Goal: Transaction & Acquisition: Book appointment/travel/reservation

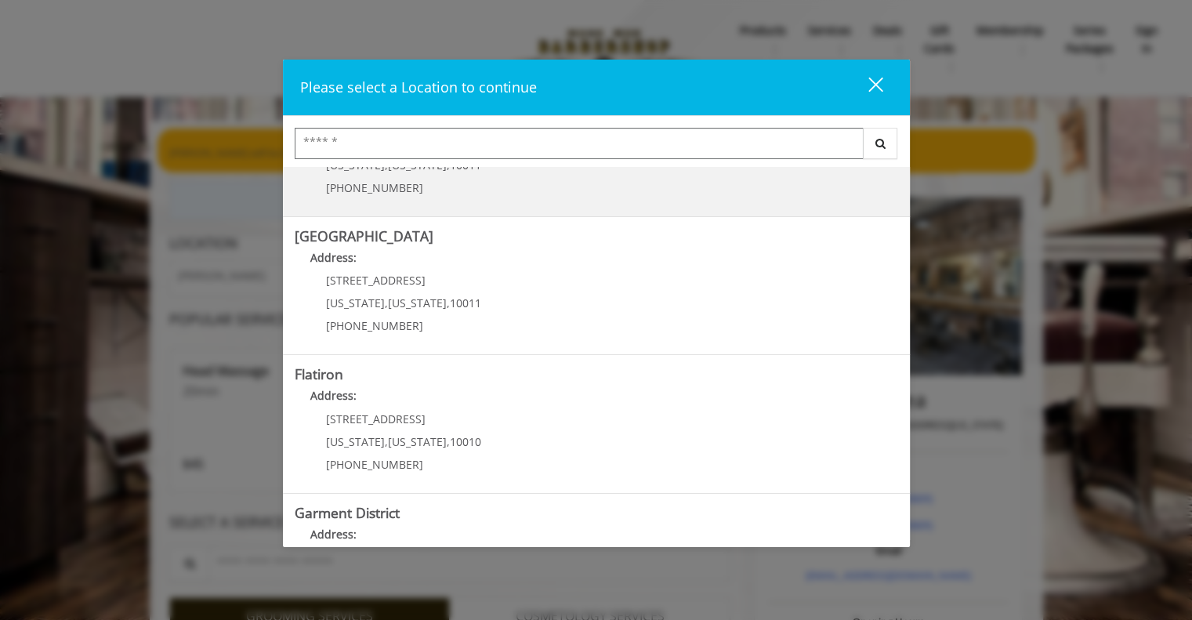
scroll to position [319, 0]
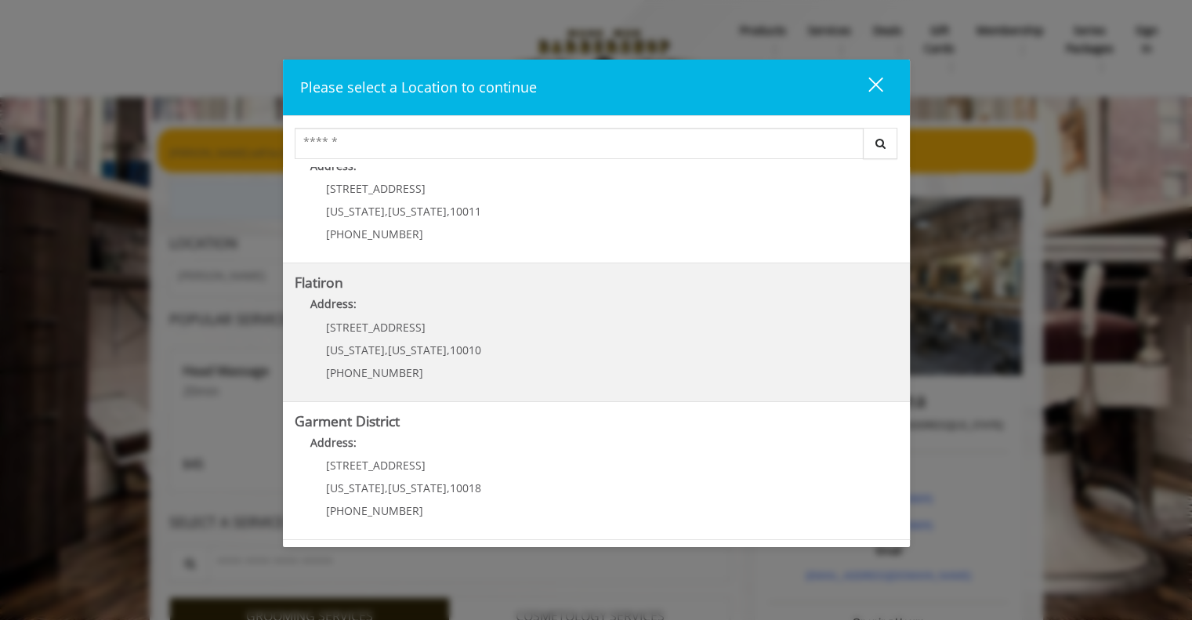
click at [505, 356] on "Flatiron Address: 10 E 23rd St New York , New York , 10010 (917) 475-1765" at bounding box center [596, 332] width 603 height 114
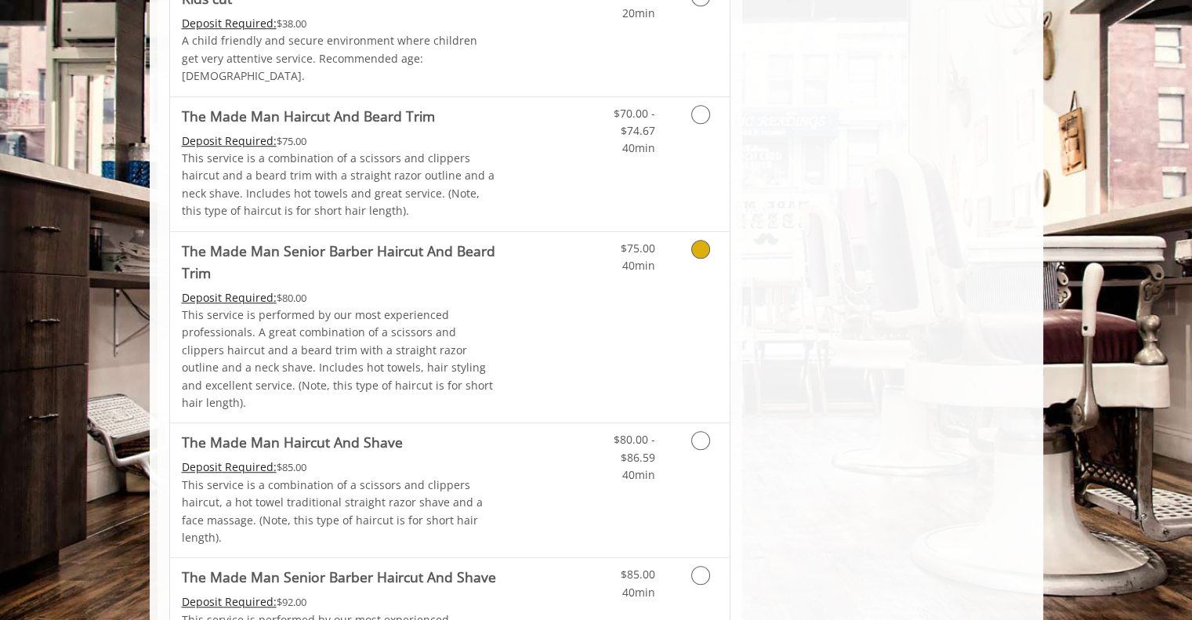
scroll to position [1131, 0]
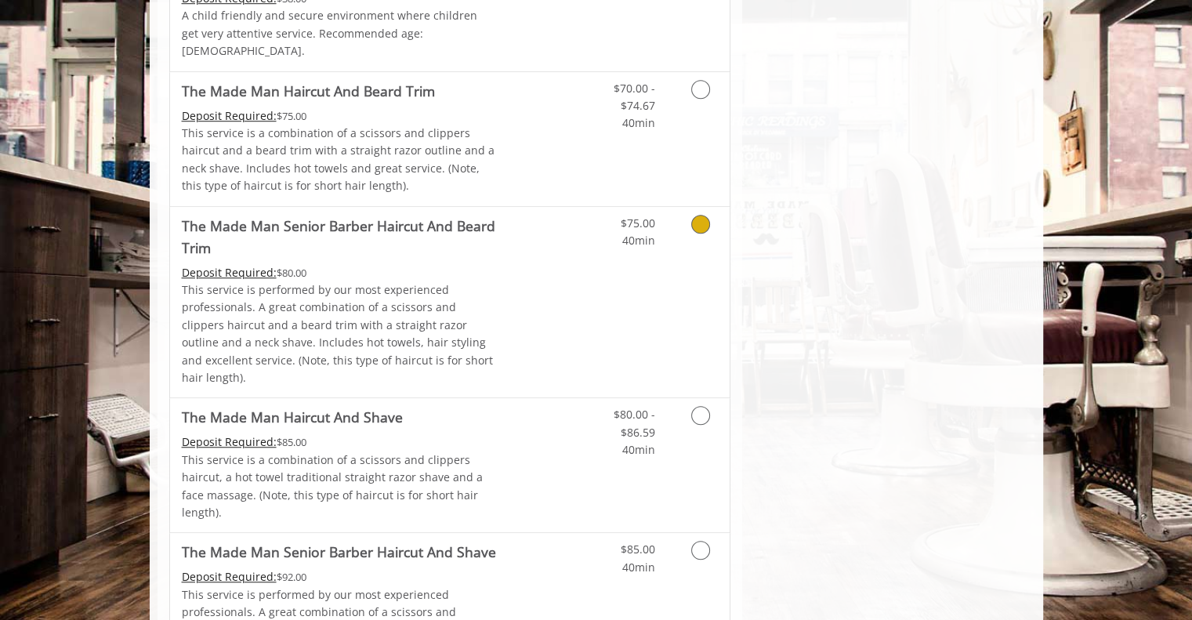
click at [699, 215] on icon "Grooming services" at bounding box center [700, 224] width 19 height 19
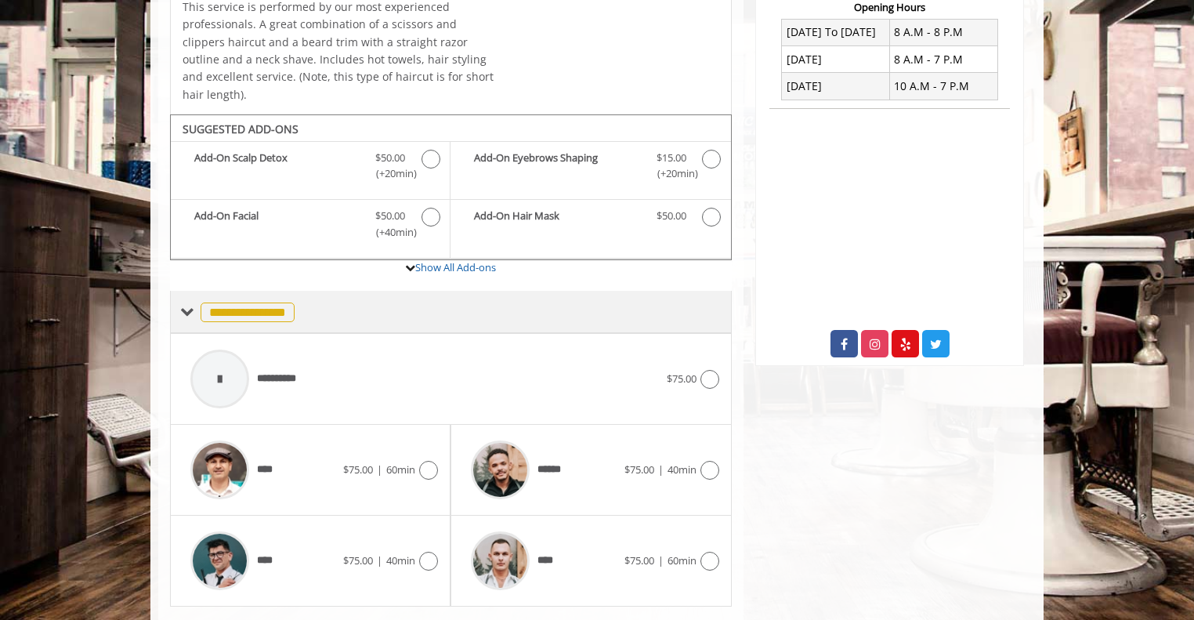
scroll to position [441, 0]
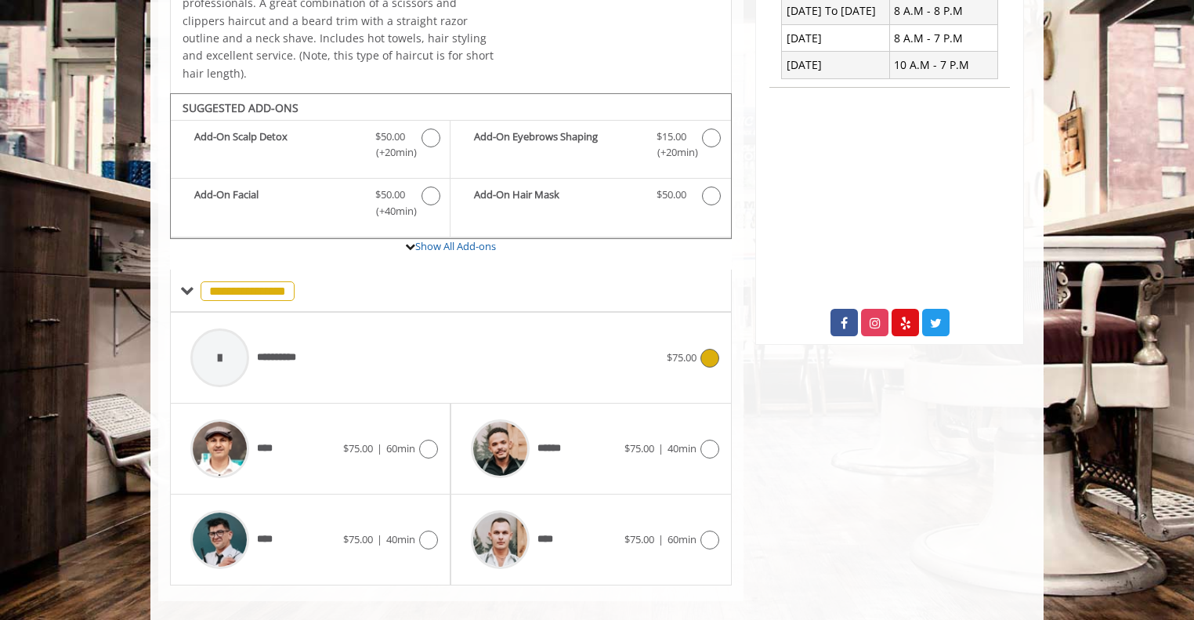
click at [546, 320] on div "**********" at bounding box center [425, 357] width 484 height 74
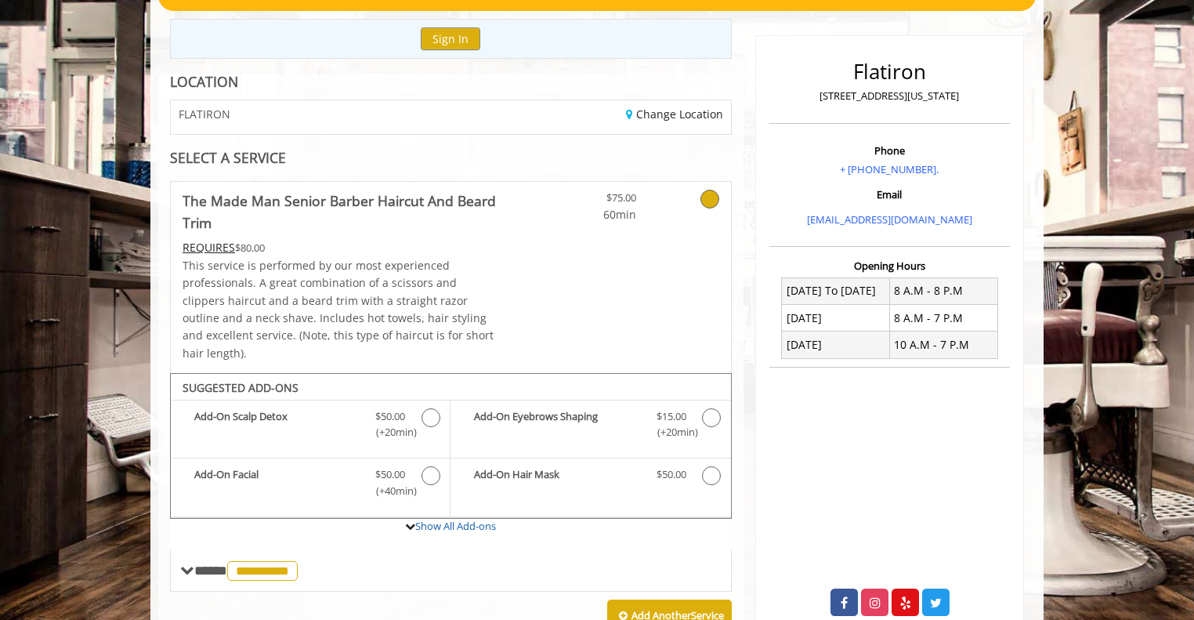
scroll to position [0, 0]
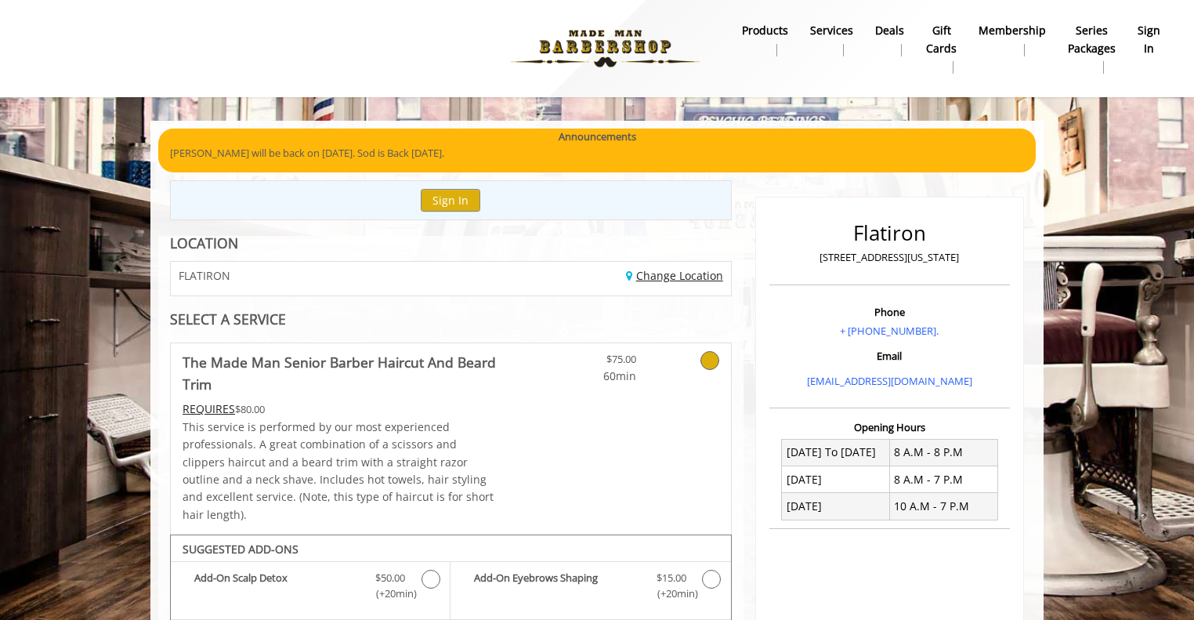
click at [649, 280] on link "Change Location" at bounding box center [674, 275] width 97 height 15
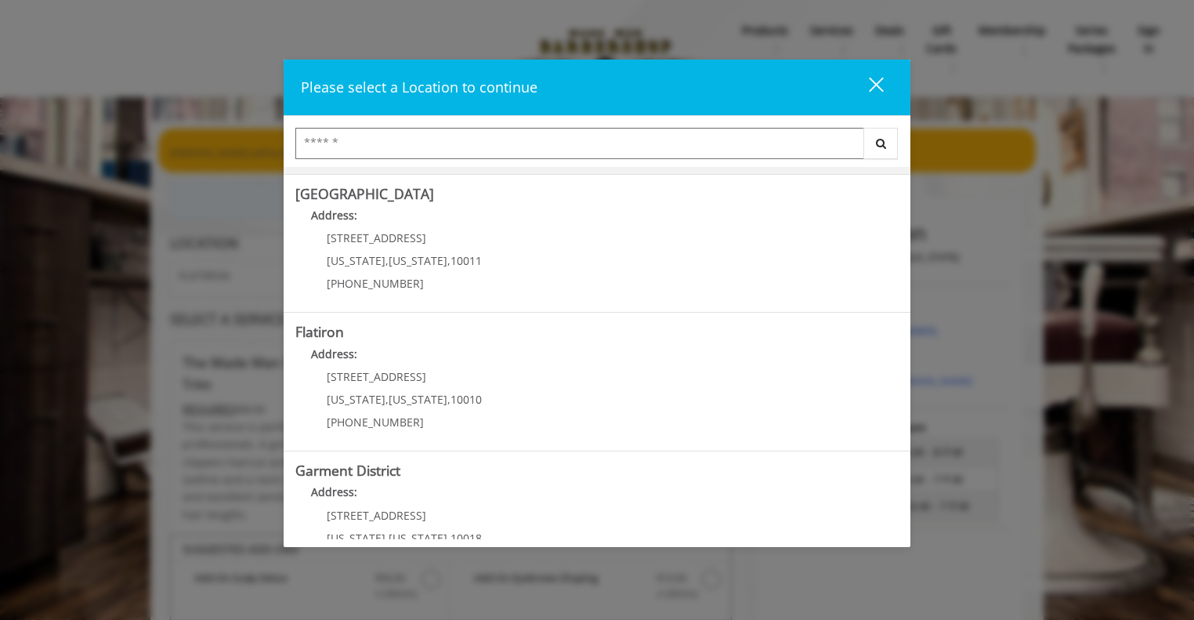
scroll to position [319, 0]
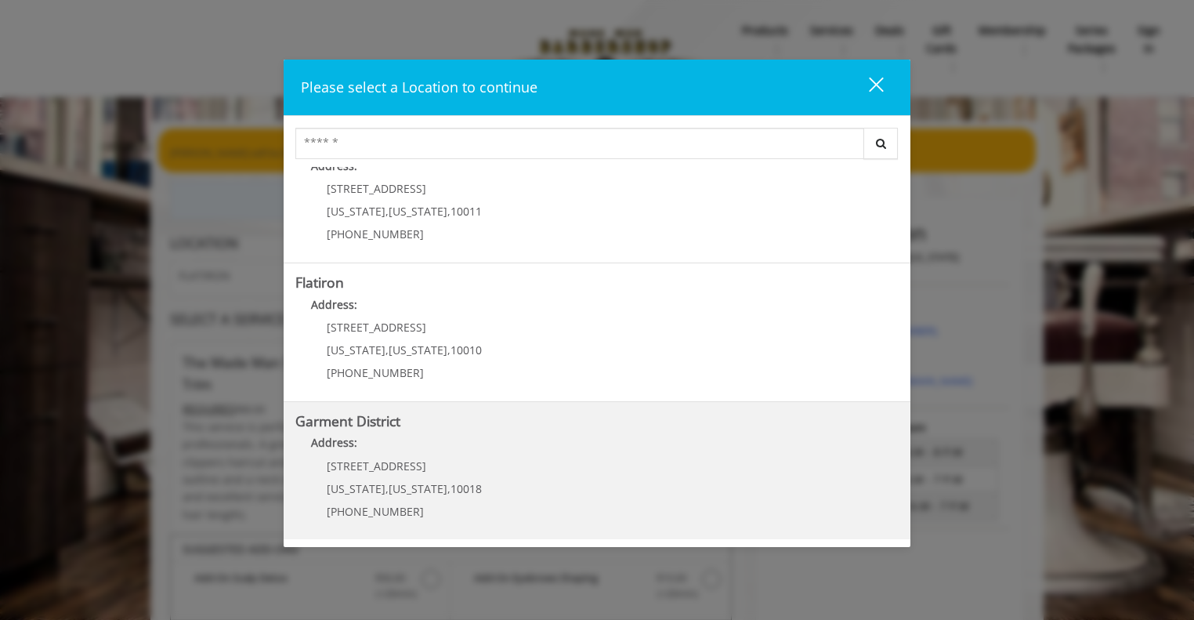
click at [465, 464] on p "[STREET_ADDRESS]" at bounding box center [404, 466] width 155 height 12
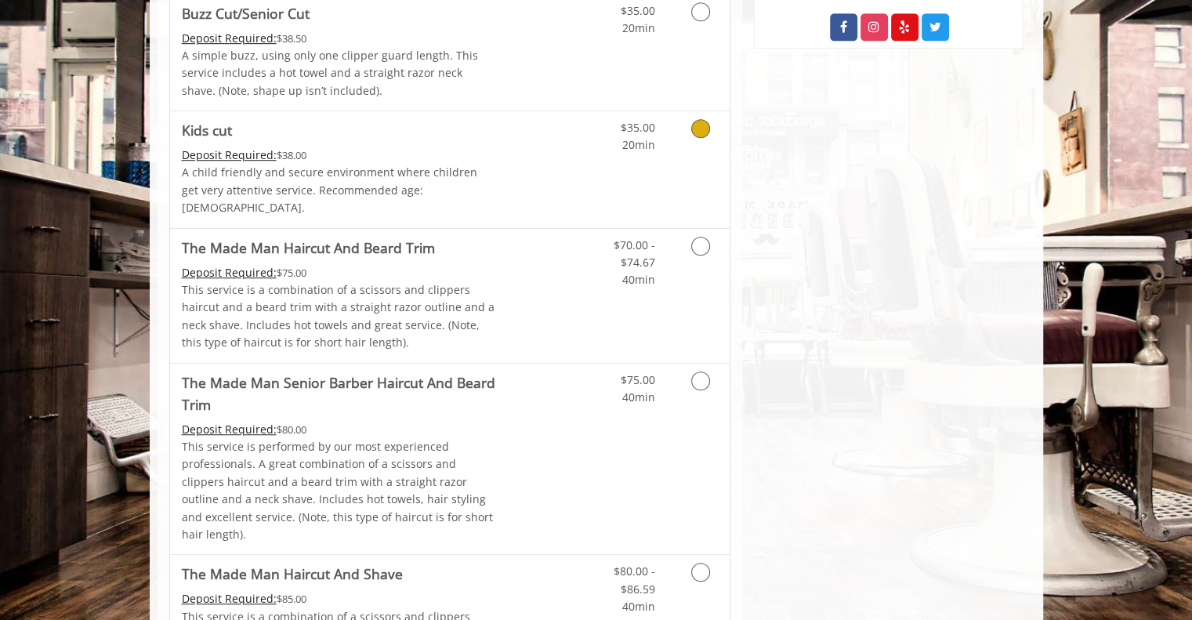
scroll to position [975, 0]
click at [539, 288] on link "Discounted Price" at bounding box center [542, 295] width 93 height 134
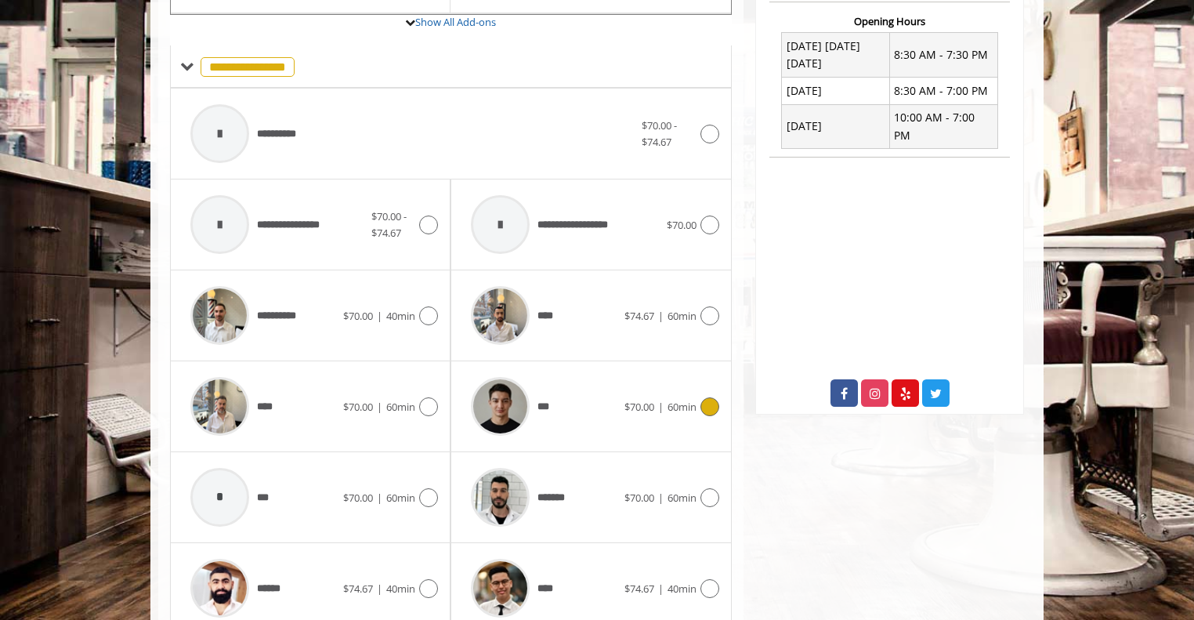
scroll to position [607, 0]
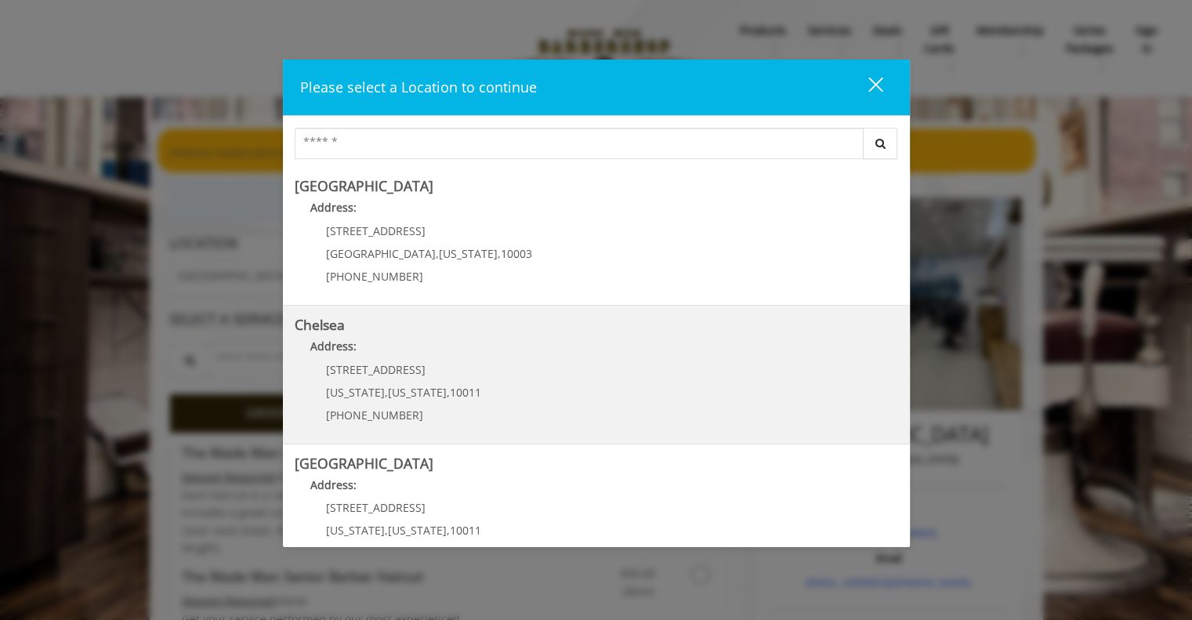
click at [420, 394] on span "New York" at bounding box center [417, 392] width 59 height 15
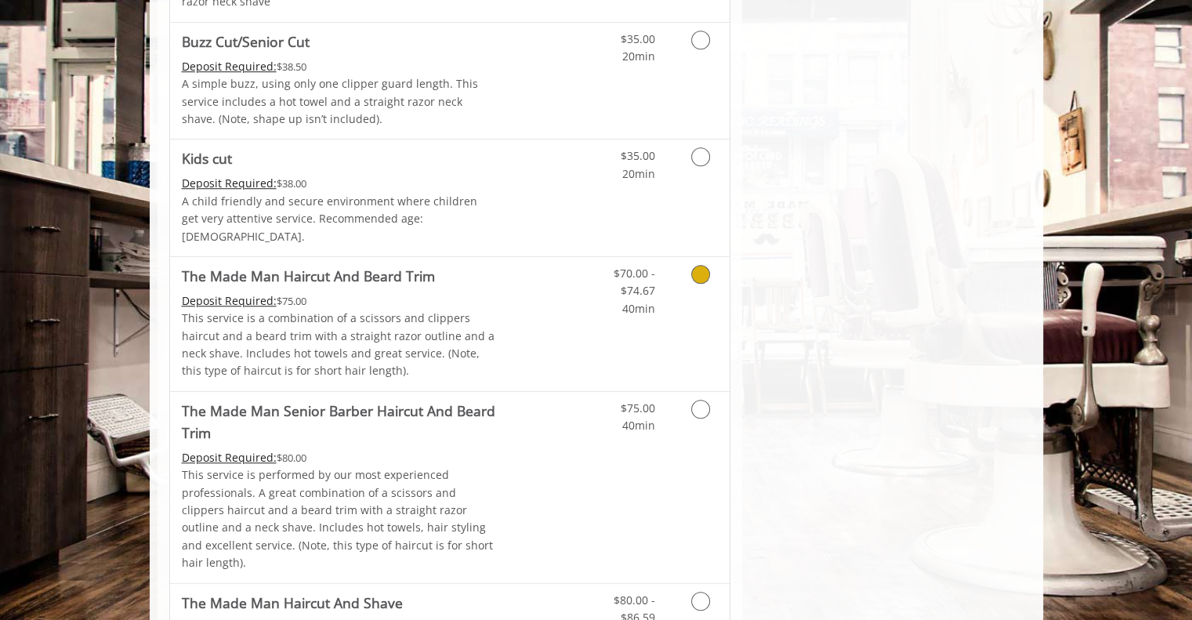
click at [568, 319] on link "Discounted Price" at bounding box center [542, 324] width 93 height 134
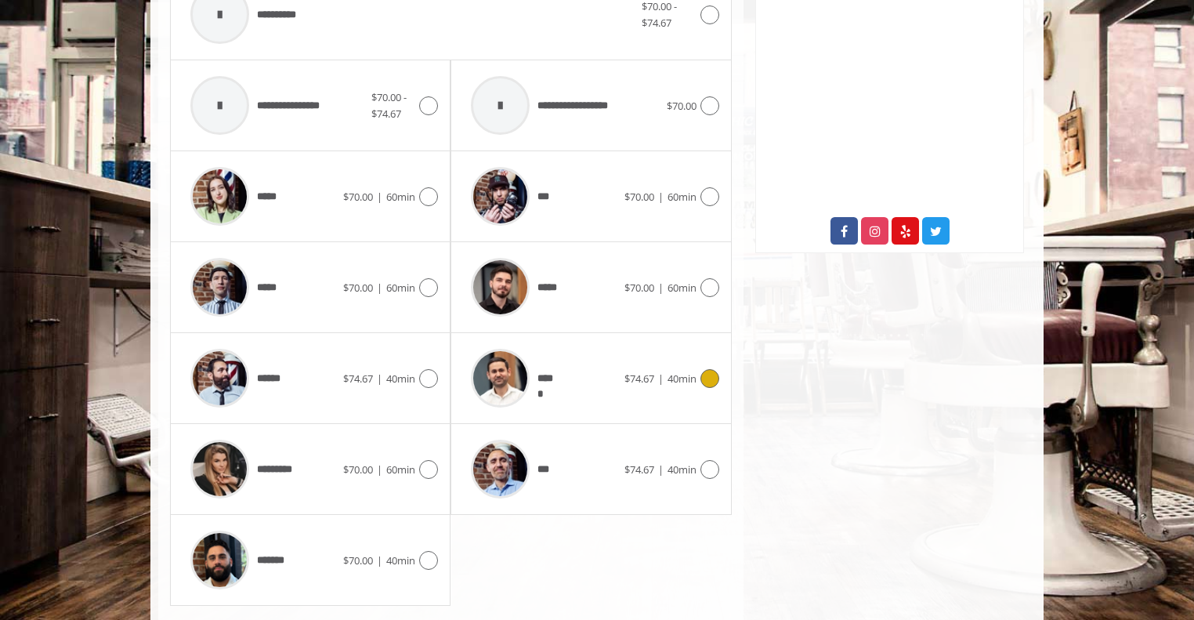
scroll to position [765, 0]
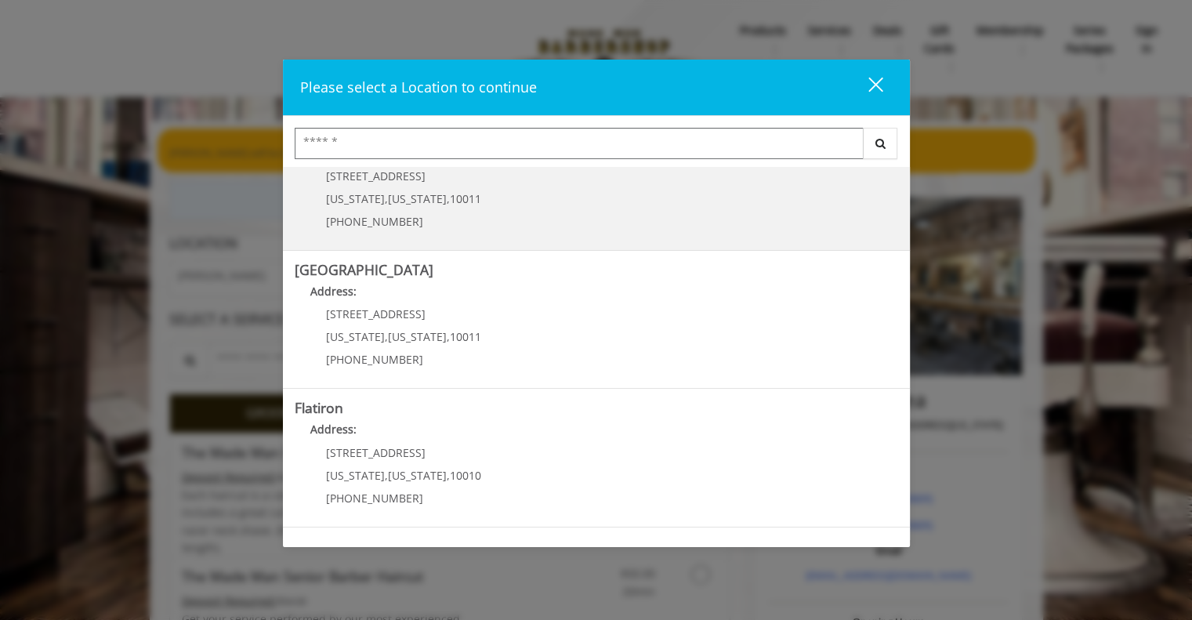
scroll to position [197, 0]
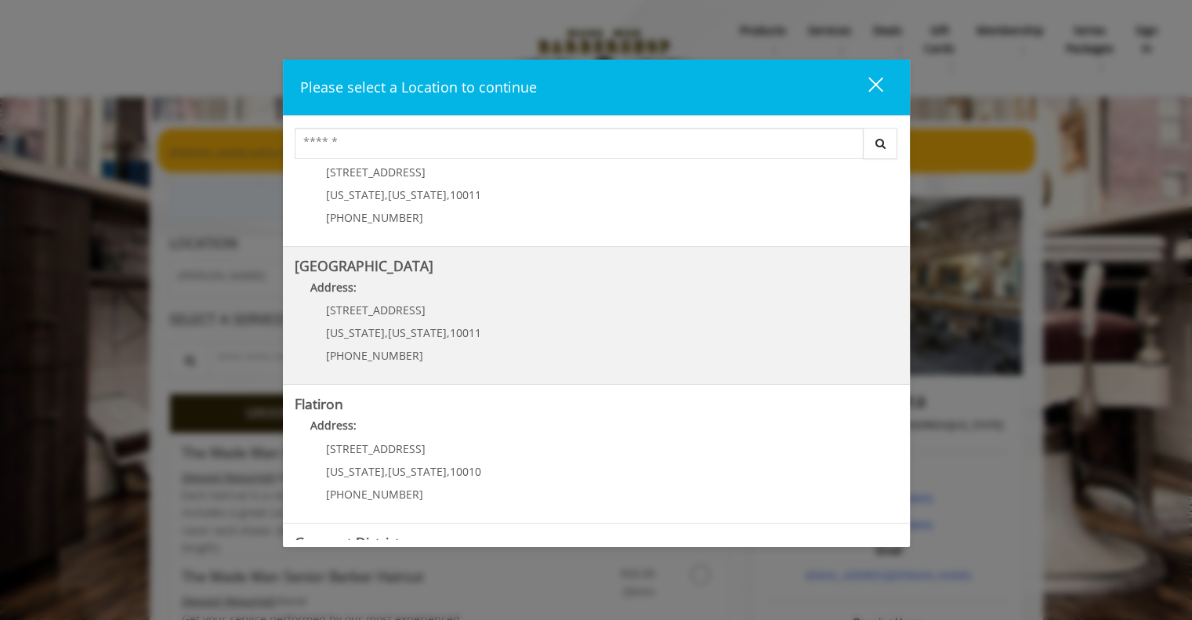
click at [486, 320] on Street "Chelsea 15th Street Address: 267 W 15th St New York , New York , 10011 (646) 85…" at bounding box center [596, 316] width 603 height 114
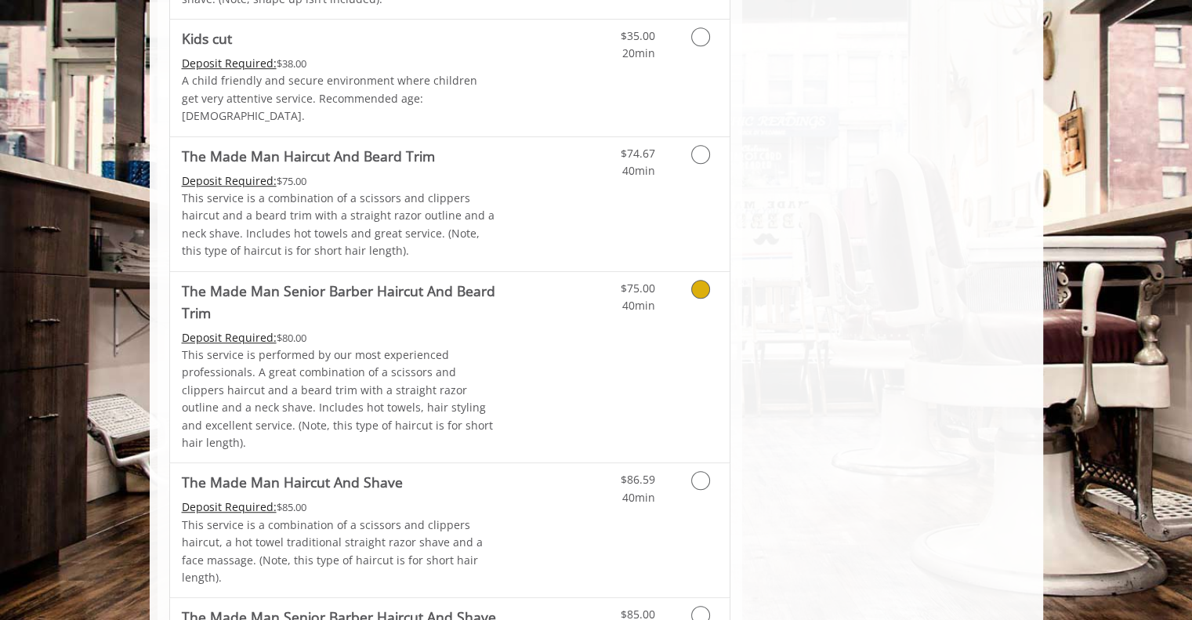
scroll to position [1067, 0]
click at [546, 177] on link "Discounted Price" at bounding box center [542, 203] width 93 height 134
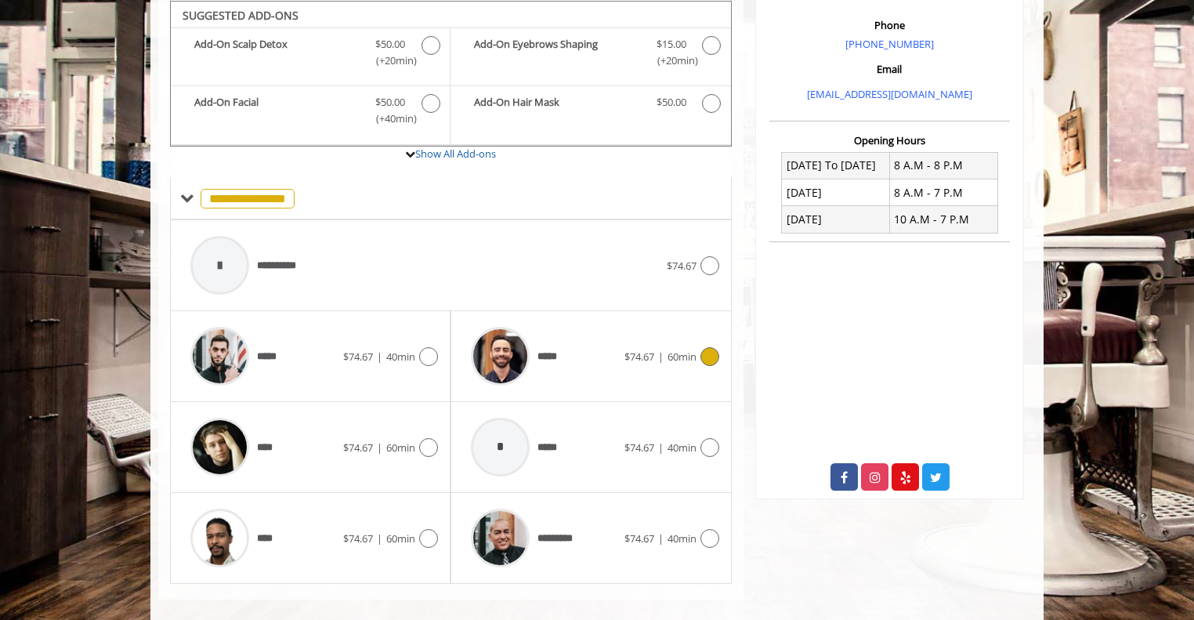
scroll to position [492, 0]
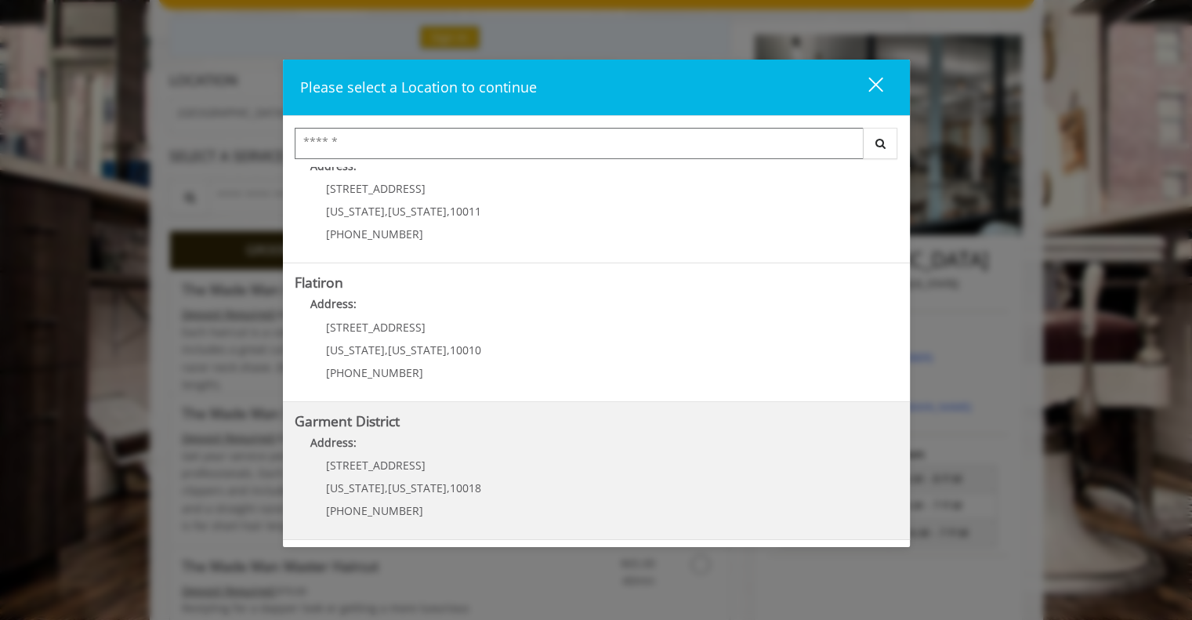
scroll to position [165, 0]
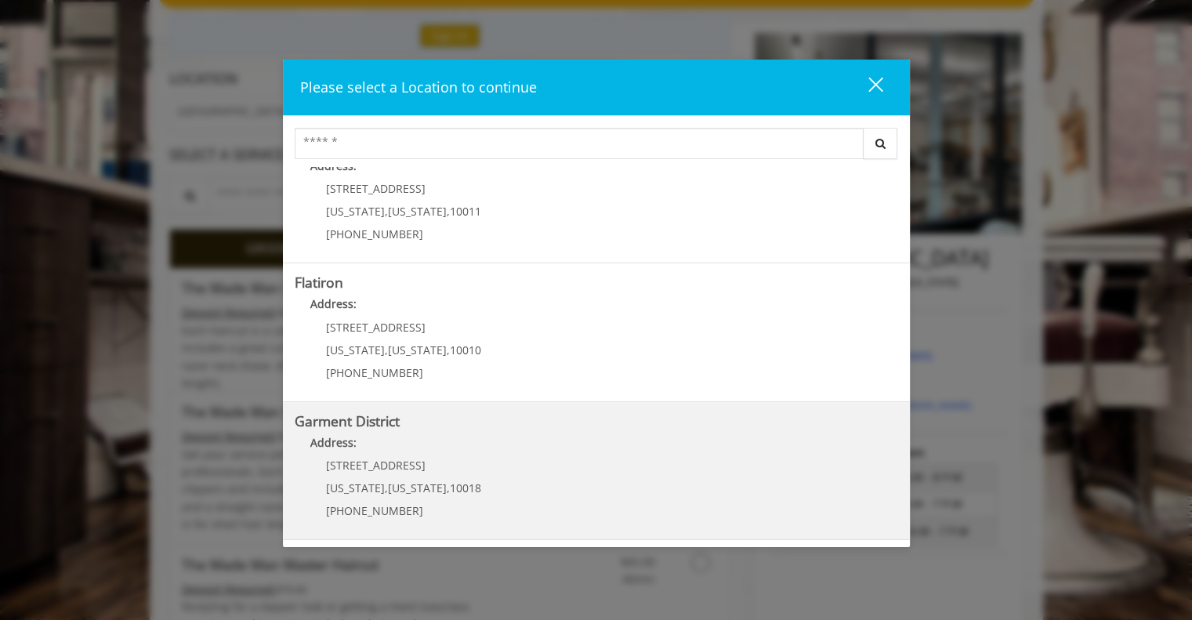
click at [467, 444] on District "Address:" at bounding box center [596, 446] width 603 height 25
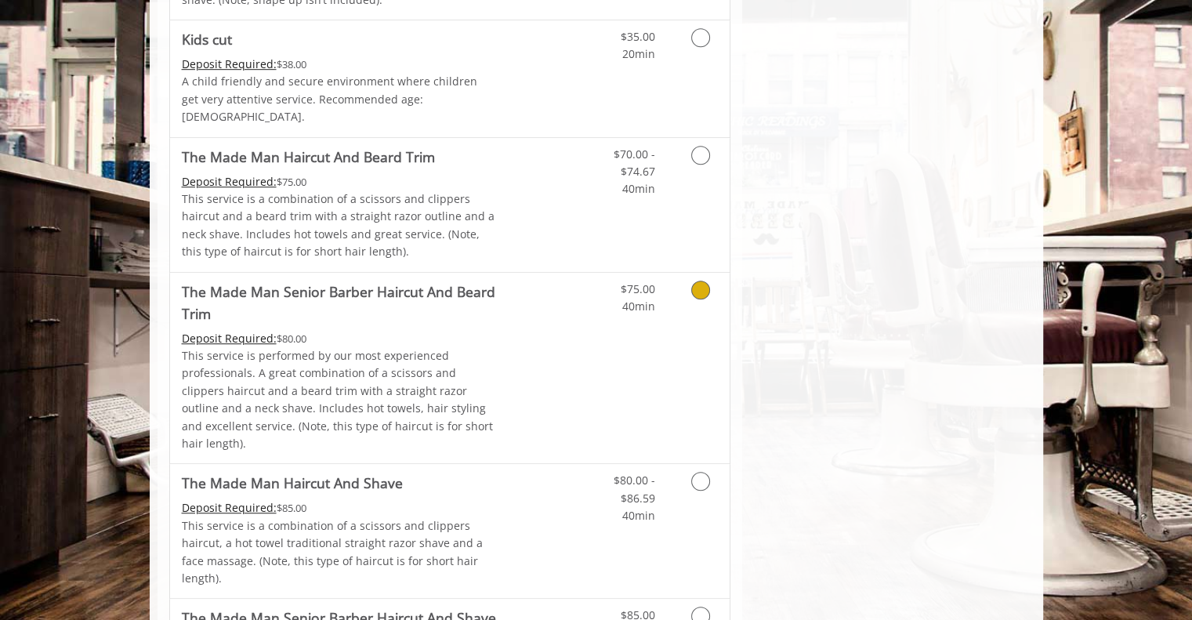
click at [584, 345] on link "Discounted Price" at bounding box center [542, 368] width 93 height 191
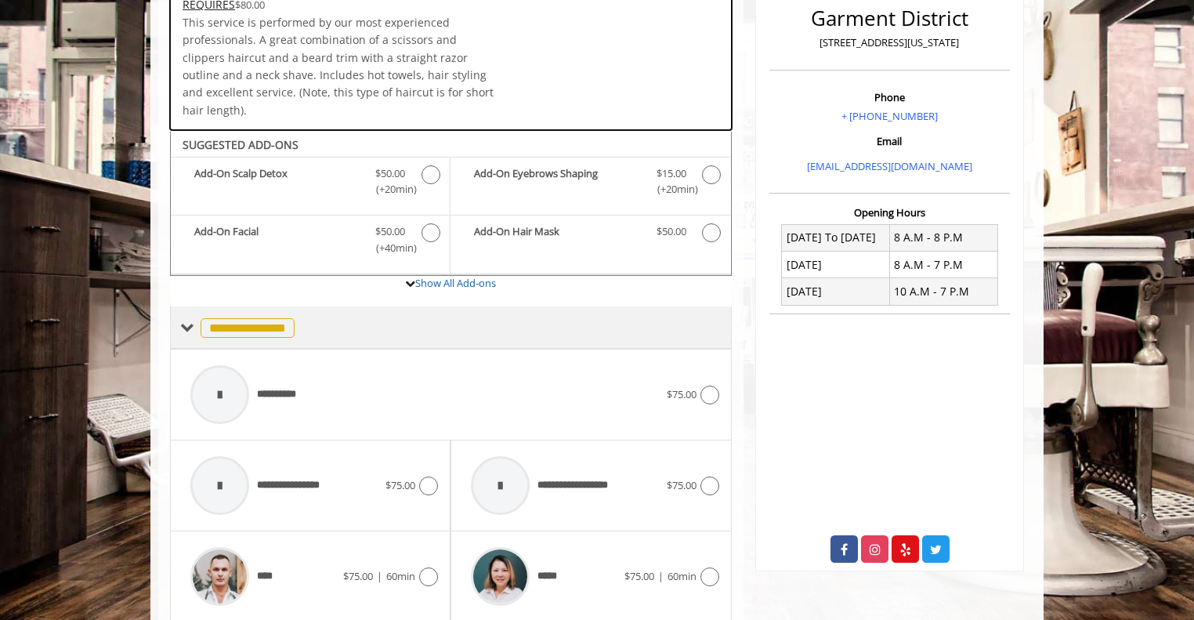
scroll to position [407, 0]
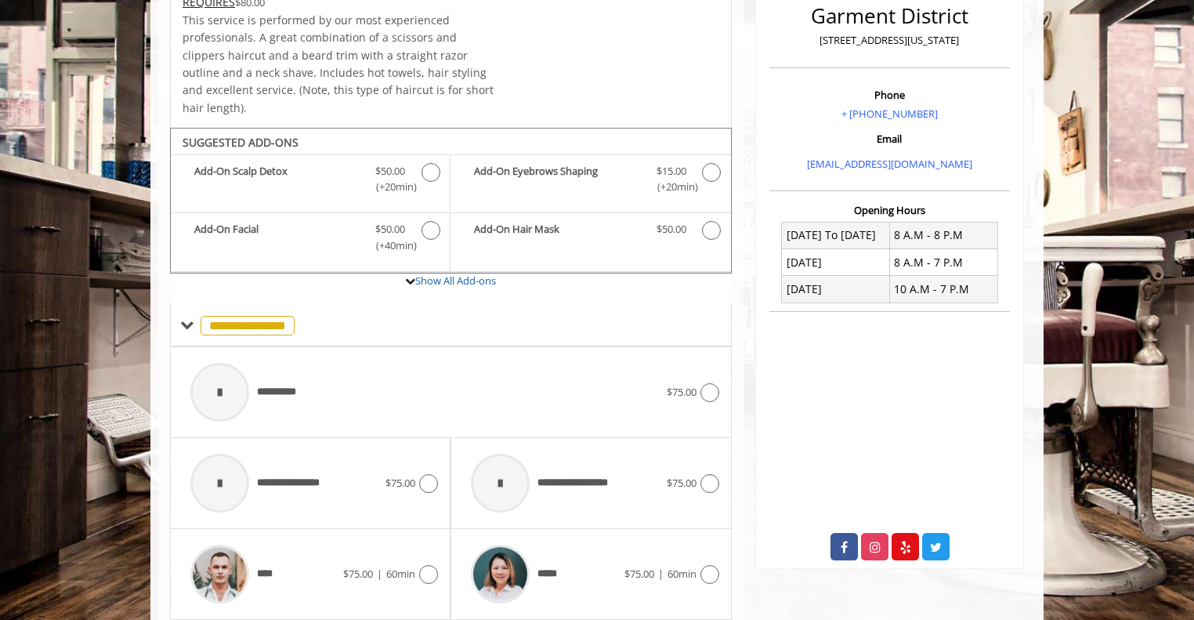
click at [720, 388] on div "**********" at bounding box center [451, 392] width 562 height 91
click at [712, 383] on icon at bounding box center [709, 392] width 19 height 19
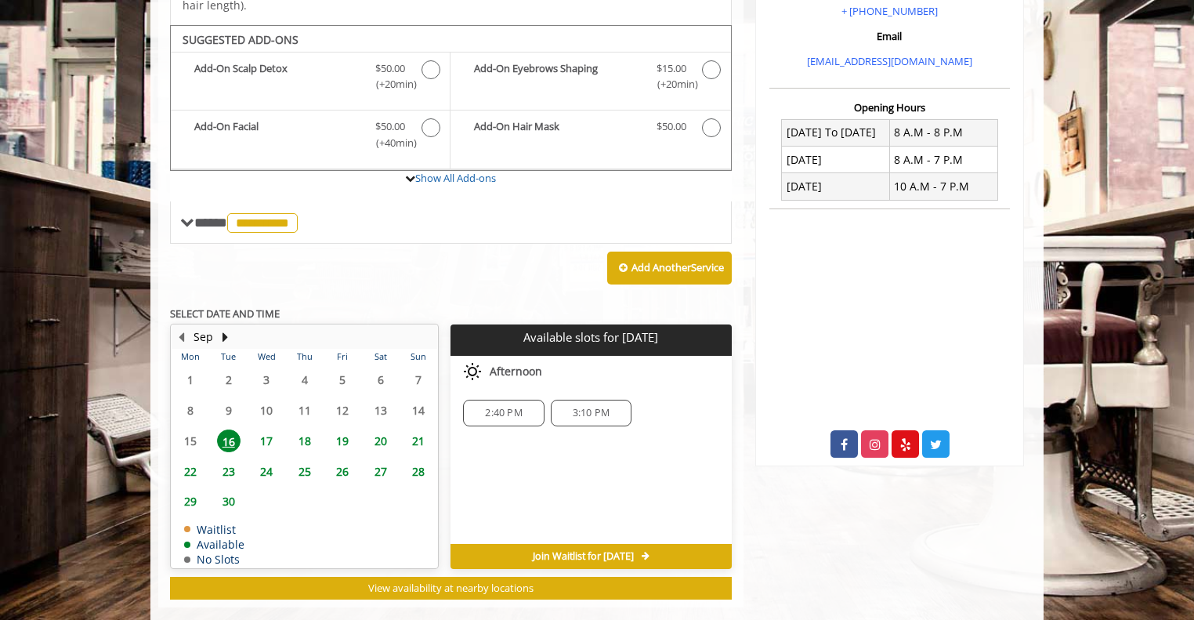
scroll to position [515, 0]
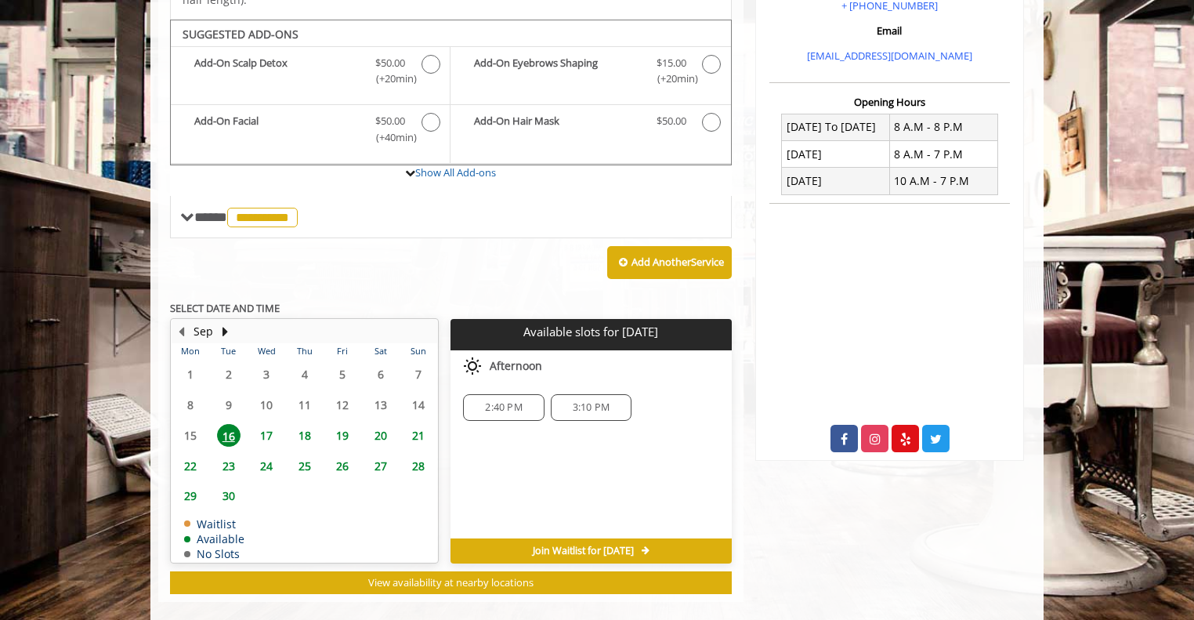
click at [265, 424] on span "17" at bounding box center [267, 435] width 24 height 23
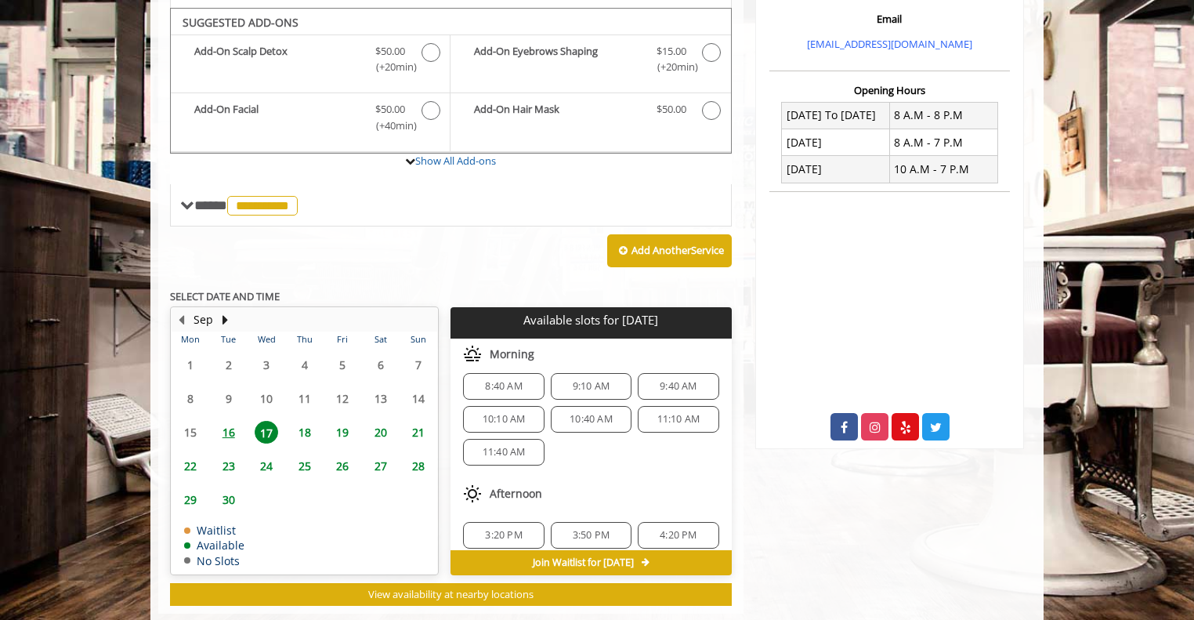
scroll to position [6, 0]
click at [517, 416] on span "10:10 AM" at bounding box center [504, 422] width 43 height 13
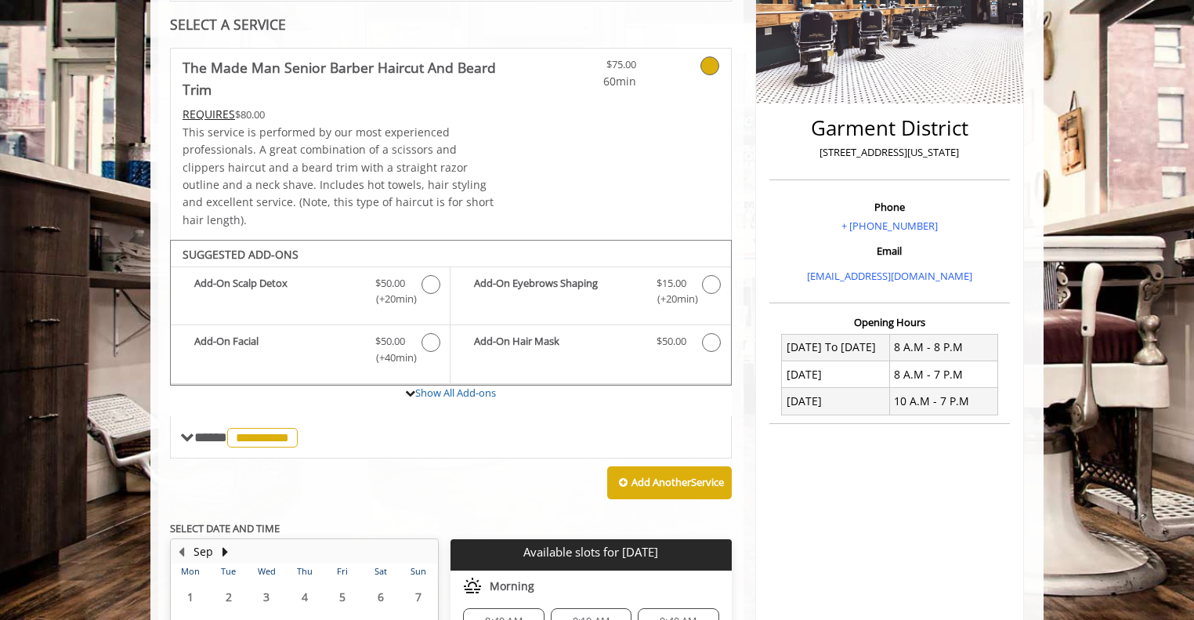
scroll to position [295, 0]
